Goal: Task Accomplishment & Management: Manage account settings

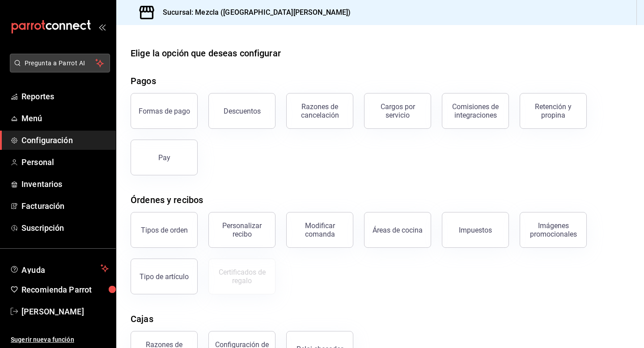
click at [76, 64] on span "Pregunta a Parrot AI" at bounding box center [60, 63] width 71 height 9
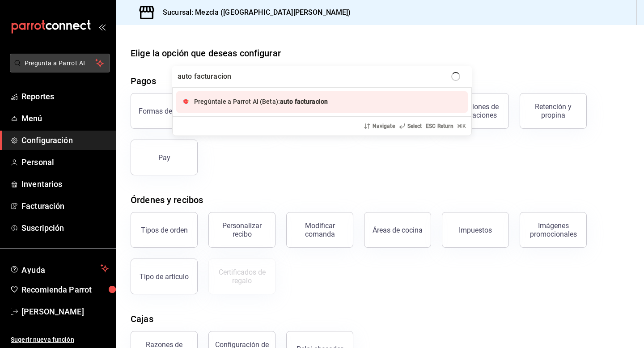
type input "auto facturacion"
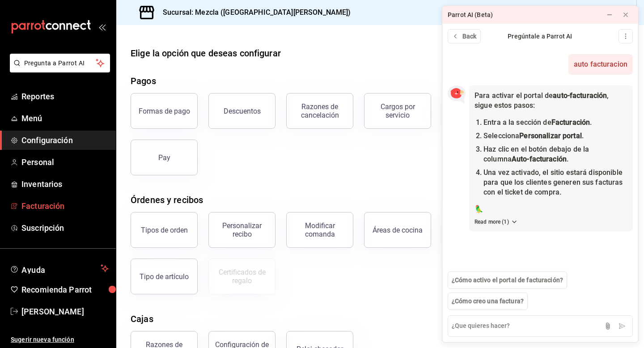
click at [88, 212] on link "Facturación" at bounding box center [58, 205] width 116 height 19
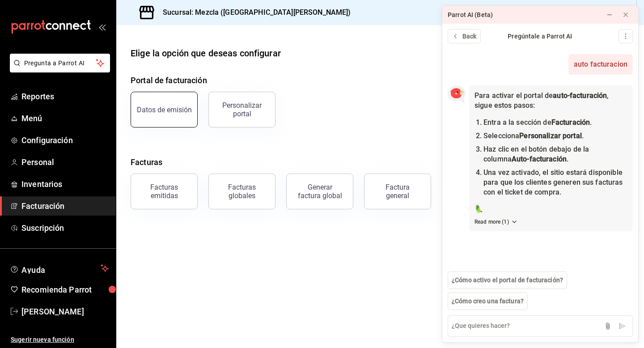
click at [176, 105] on button "Datos de emisión" at bounding box center [164, 110] width 67 height 36
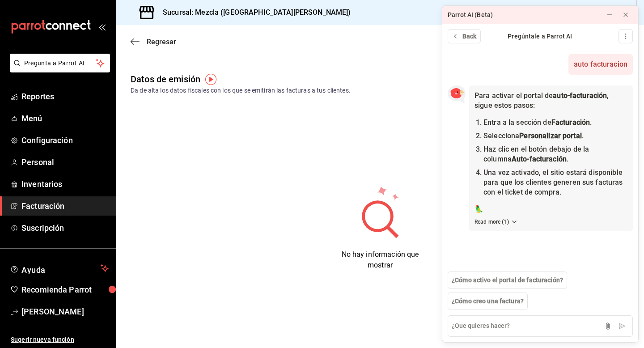
click at [155, 43] on span "Regresar" at bounding box center [162, 42] width 30 height 9
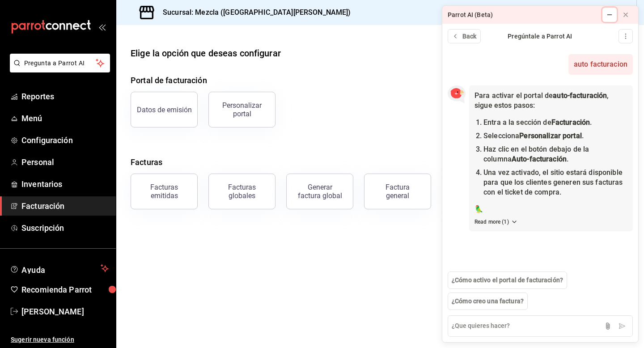
click at [606, 17] on icon at bounding box center [609, 14] width 7 height 7
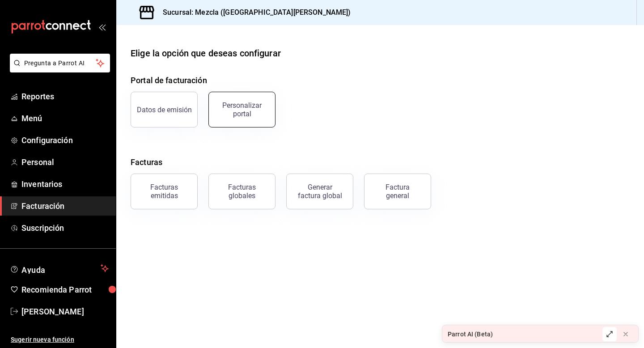
click at [259, 106] on div "Personalizar portal" at bounding box center [241, 109] width 55 height 17
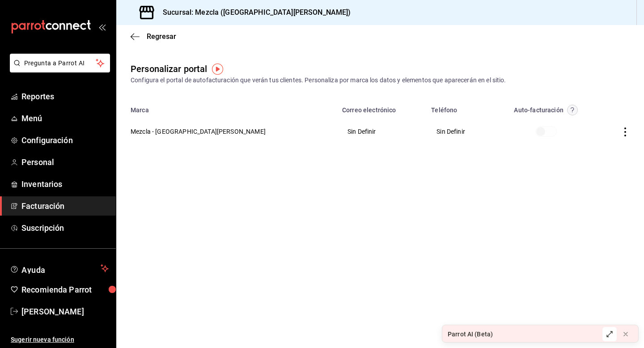
click at [473, 331] on div "Parrot AI (Beta)" at bounding box center [470, 334] width 45 height 9
click at [606, 332] on button at bounding box center [610, 334] width 14 height 14
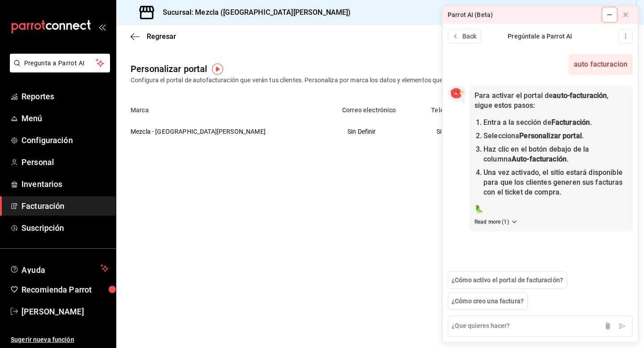
click at [605, 9] on button at bounding box center [610, 15] width 14 height 14
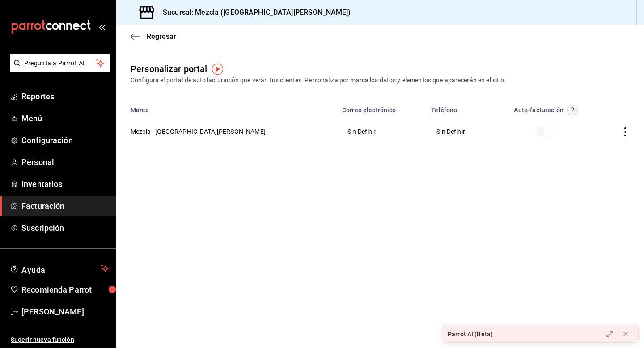
click at [624, 132] on icon "button" at bounding box center [625, 132] width 9 height 9
click at [303, 156] on div at bounding box center [322, 174] width 644 height 348
click at [627, 132] on icon "button" at bounding box center [625, 132] width 9 height 9
click at [612, 121] on li "Editar" at bounding box center [585, 120] width 89 height 23
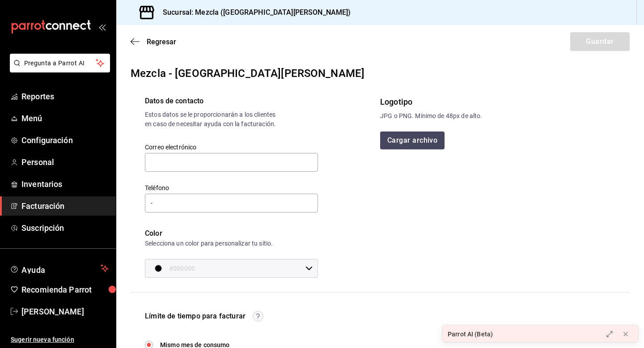
scroll to position [24, 0]
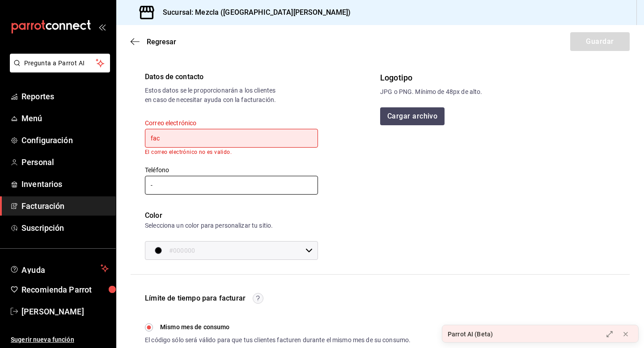
type input "[EMAIL_ADDRESS][DOMAIN_NAME]"
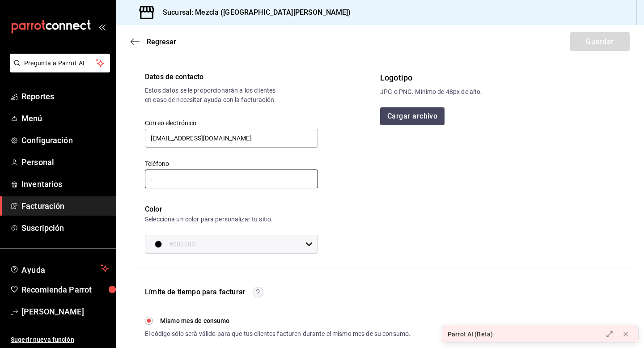
click at [210, 183] on input "-" at bounding box center [231, 179] width 173 height 19
click at [331, 170] on div "Datos de contacto Estos datos se le proporcionarán a los clientes en caso de ne…" at bounding box center [256, 155] width 250 height 196
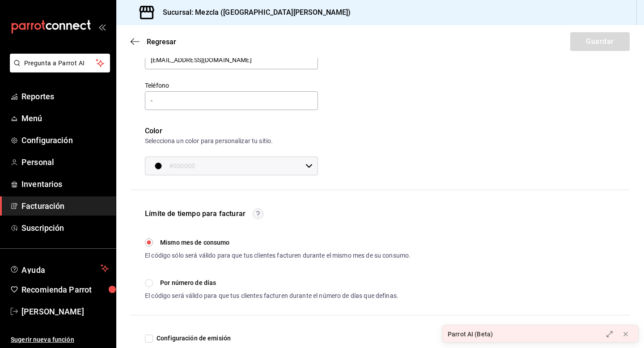
scroll to position [110, 0]
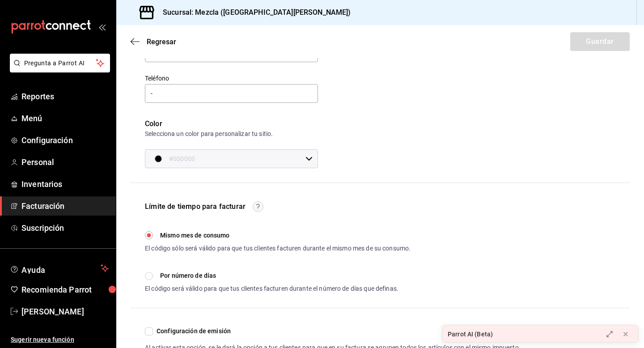
click at [296, 183] on div "Datos de contacto Estos datos se le proporcionarán a los clientes en caso de ne…" at bounding box center [380, 178] width 499 height 385
click at [302, 168] on div "#000000 ​" at bounding box center [231, 158] width 173 height 19
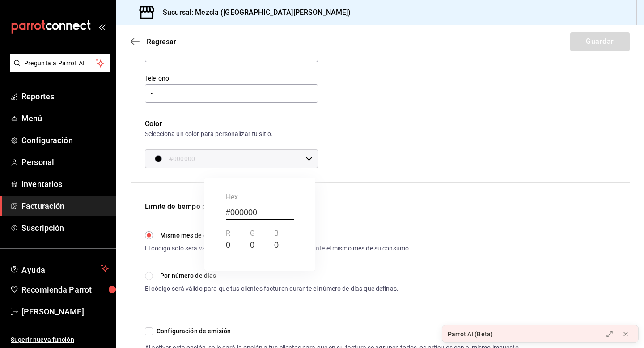
click at [376, 160] on div at bounding box center [322, 174] width 644 height 348
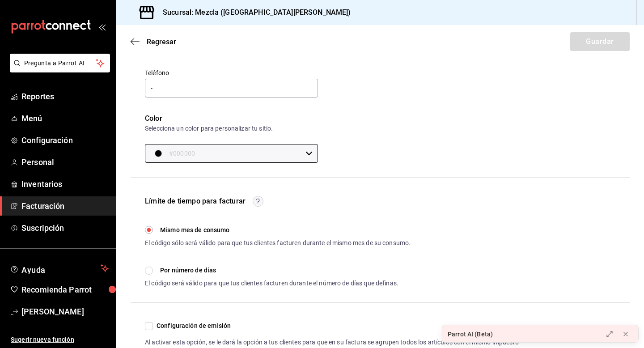
scroll to position [0, 0]
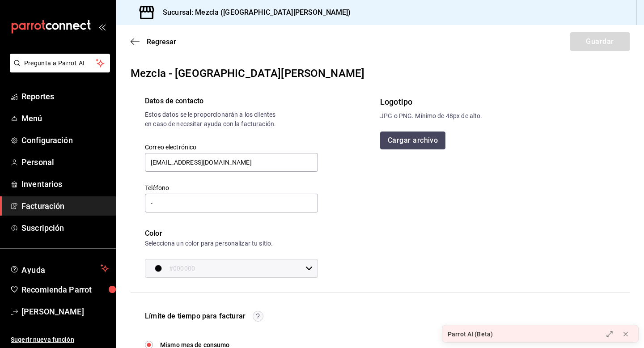
click at [404, 143] on button "Cargar archivo" at bounding box center [412, 141] width 65 height 18
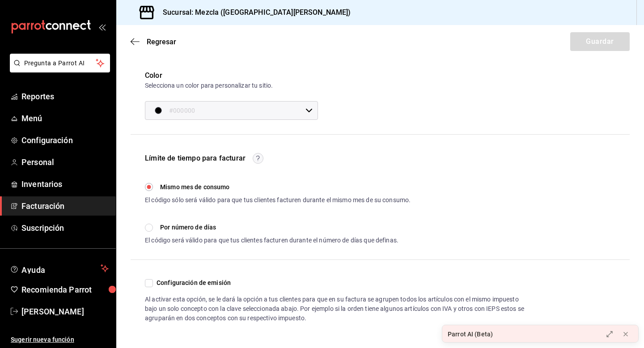
scroll to position [167, 0]
click at [147, 282] on input "Configuración de emisión" at bounding box center [149, 283] width 8 height 8
checkbox input "true"
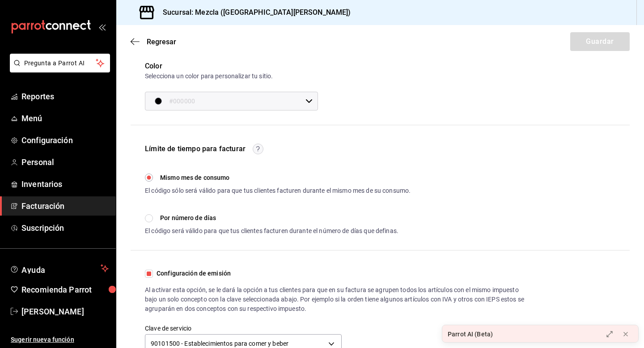
scroll to position [199, 0]
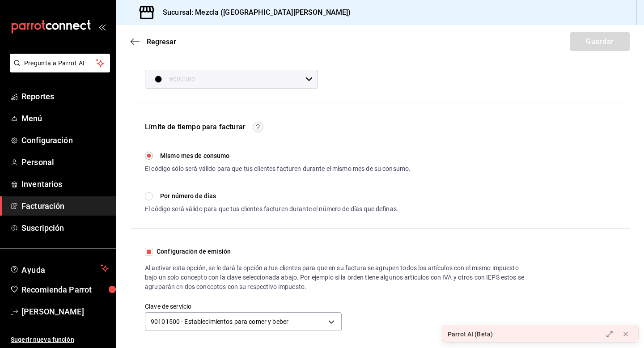
click at [370, 276] on div "Al activar esta opción, se le dará la opción a tus clientes para que en su fact…" at bounding box center [335, 278] width 380 height 28
click at [629, 336] on icon at bounding box center [625, 334] width 7 height 7
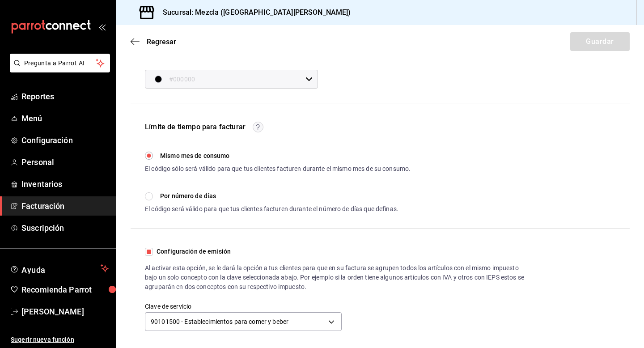
scroll to position [0, 0]
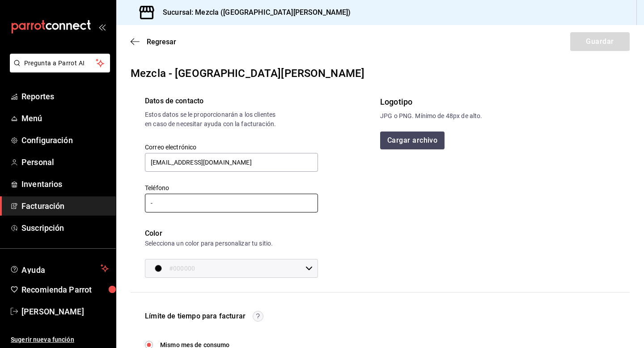
click at [179, 211] on input "-" at bounding box center [231, 203] width 173 height 19
click at [217, 213] on input "-" at bounding box center [231, 203] width 173 height 19
type input "[PHONE_NUMBER]"
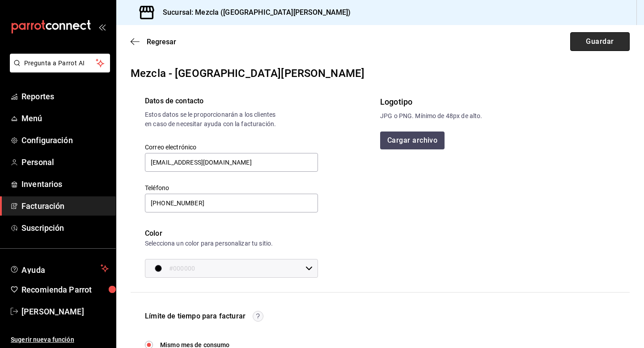
click at [596, 36] on button "Guardar" at bounding box center [600, 41] width 60 height 19
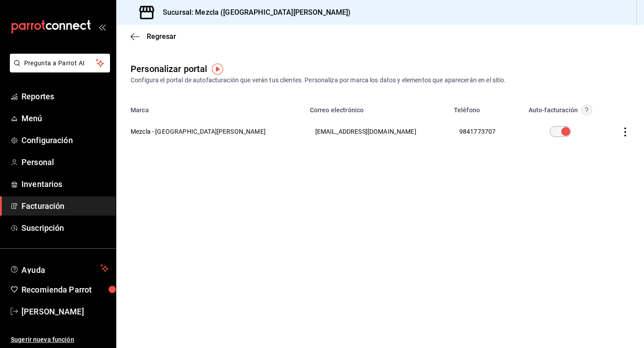
click at [535, 282] on main "Regresar Personalizar portal Configura el portal de autofacturación que verán t…" at bounding box center [380, 186] width 528 height 323
click at [39, 122] on span "Menú" at bounding box center [64, 118] width 87 height 12
